Goal: Task Accomplishment & Management: Manage account settings

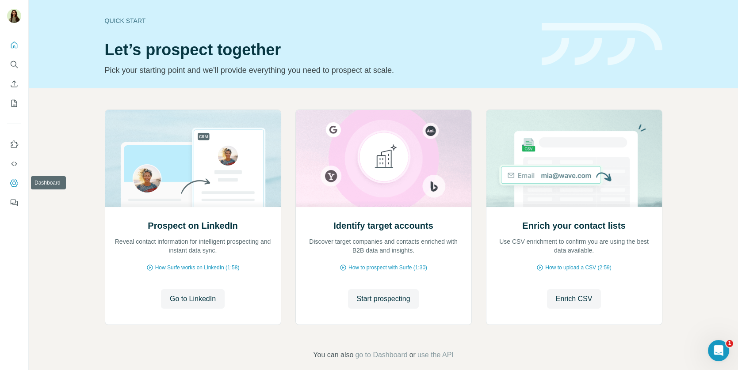
click at [15, 180] on icon "Dashboard" at bounding box center [14, 183] width 8 height 8
click at [18, 101] on icon "My lists" at bounding box center [14, 103] width 9 height 9
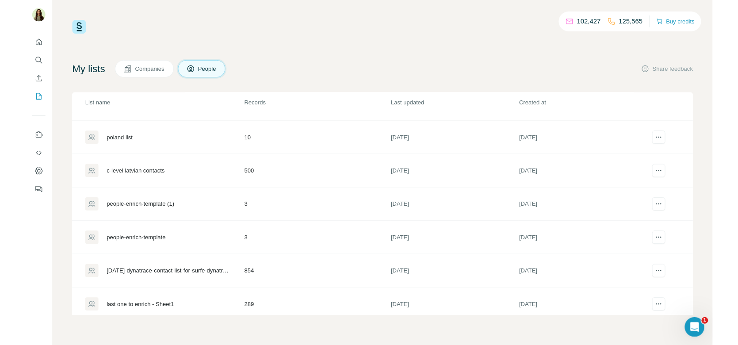
scroll to position [124, 0]
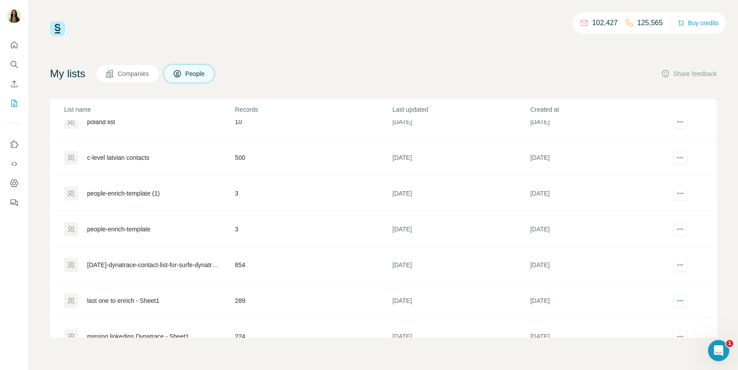
click at [142, 261] on div "8sept-dynatrace-contact-list-for-surfe-dynatrace - contact-list-for-surfe-dynat…" at bounding box center [153, 265] width 133 height 9
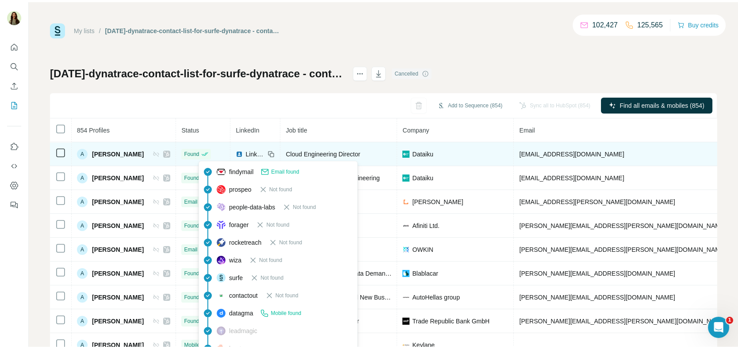
scroll to position [27, 0]
